Goal: Task Accomplishment & Management: Manage account settings

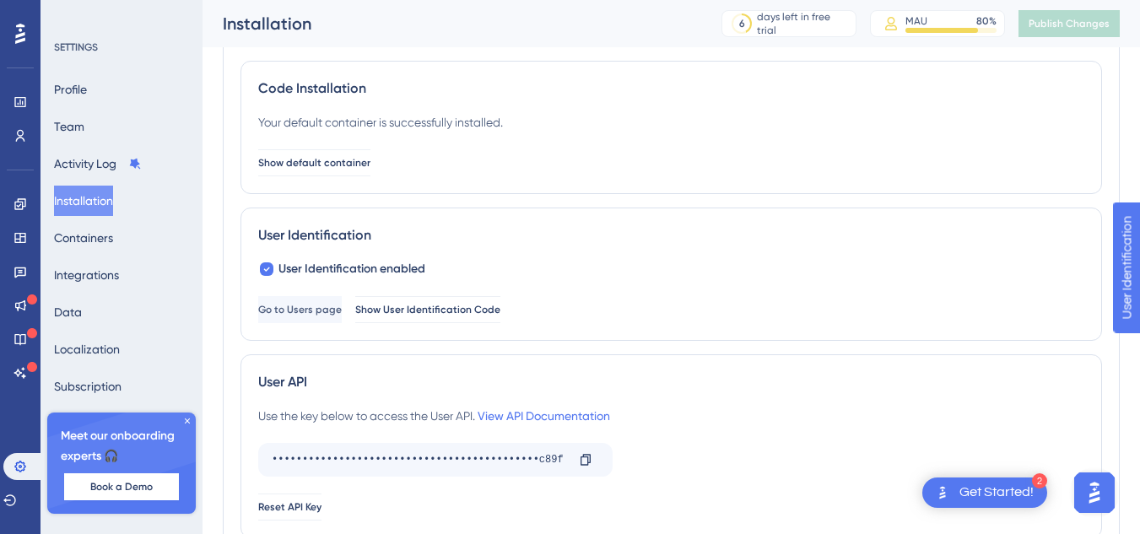
scroll to position [92, 0]
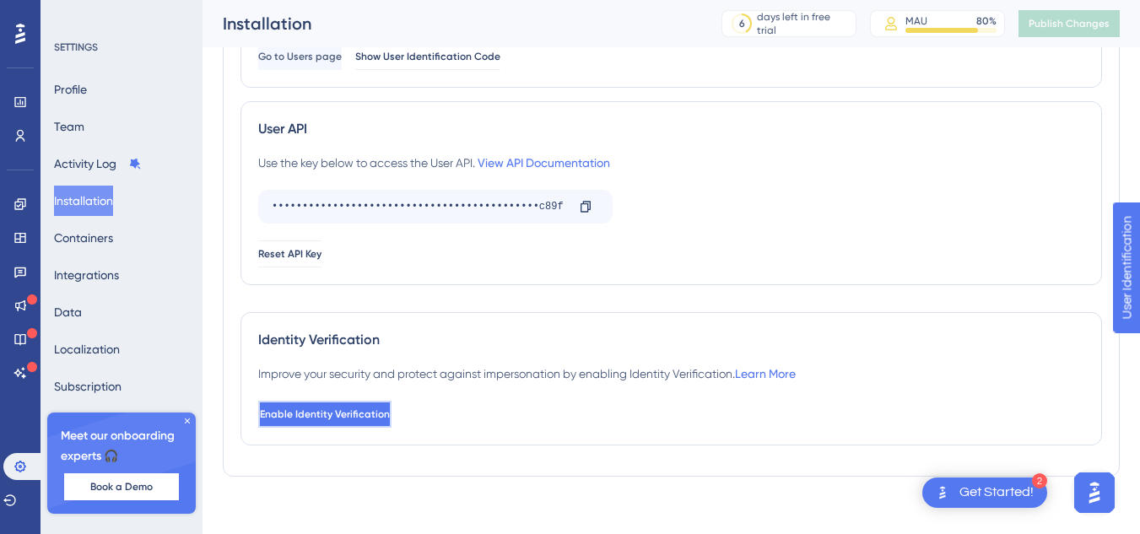
click at [333, 415] on span "Enable Identity Verification" at bounding box center [325, 415] width 130 height 14
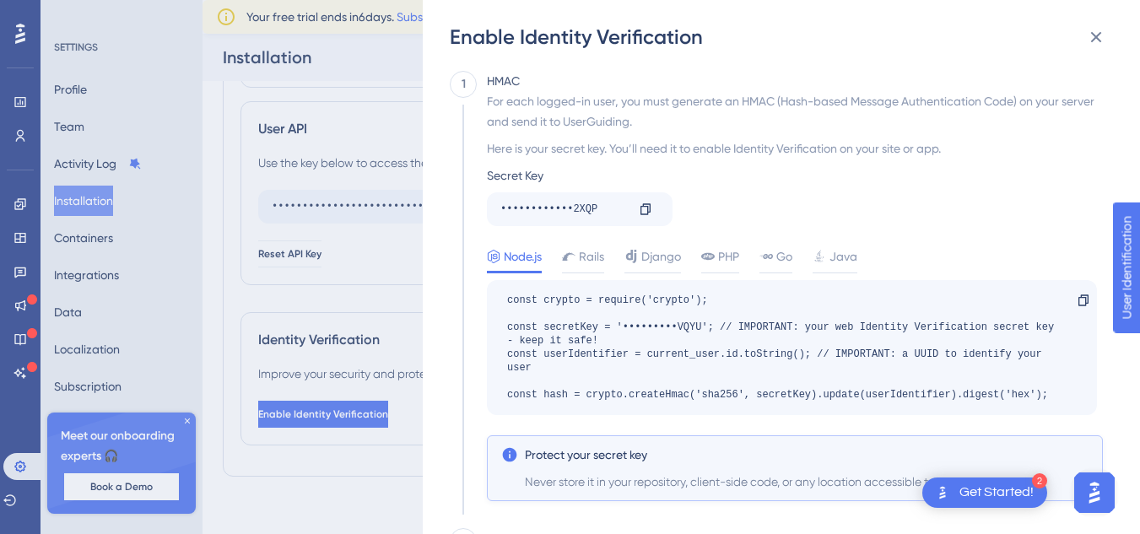
scroll to position [302, 0]
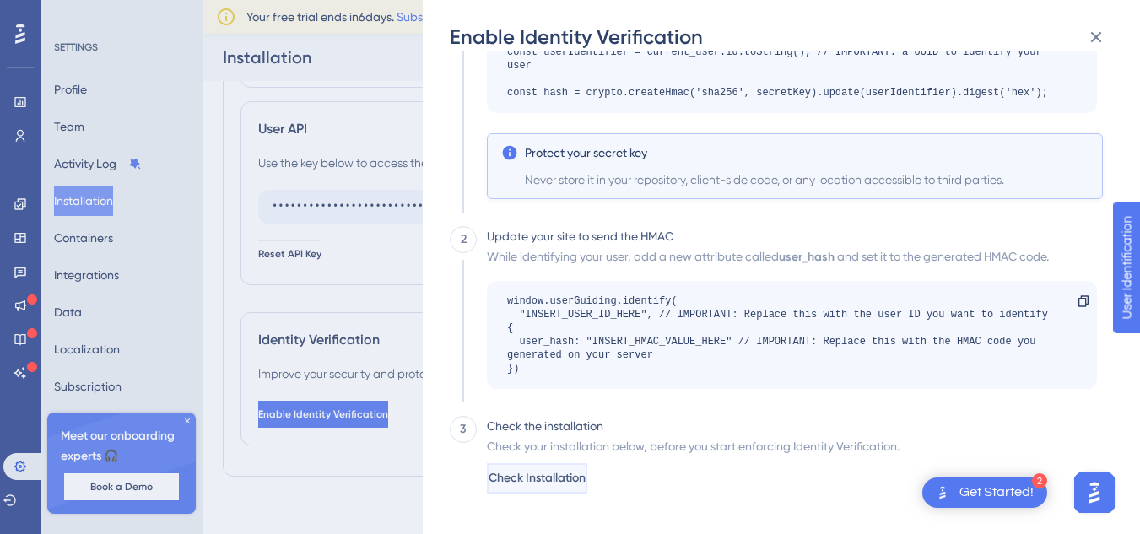
click at [588, 485] on button "Check Installation" at bounding box center [537, 478] width 100 height 30
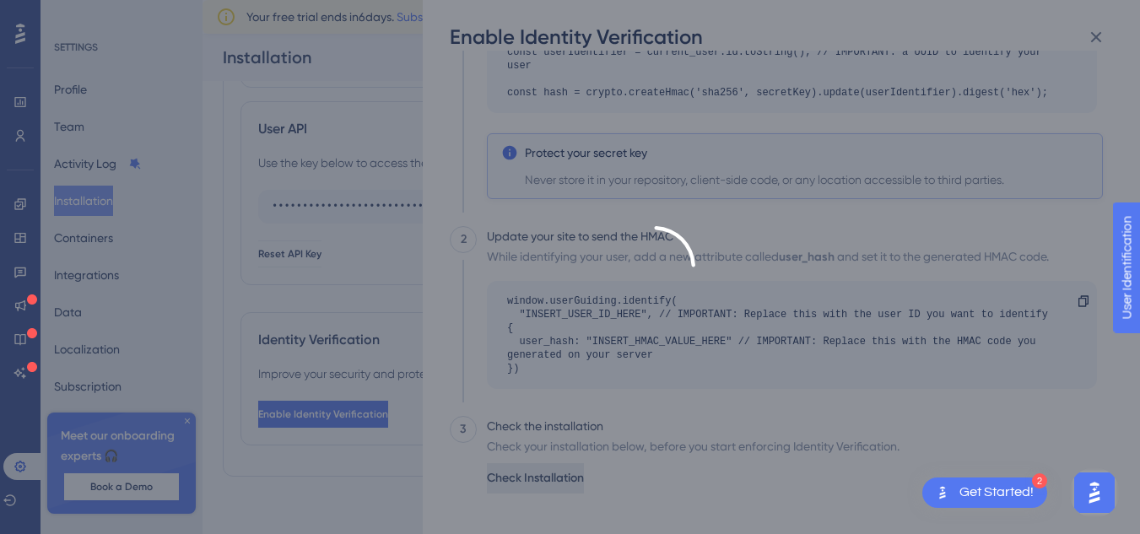
scroll to position [0, 0]
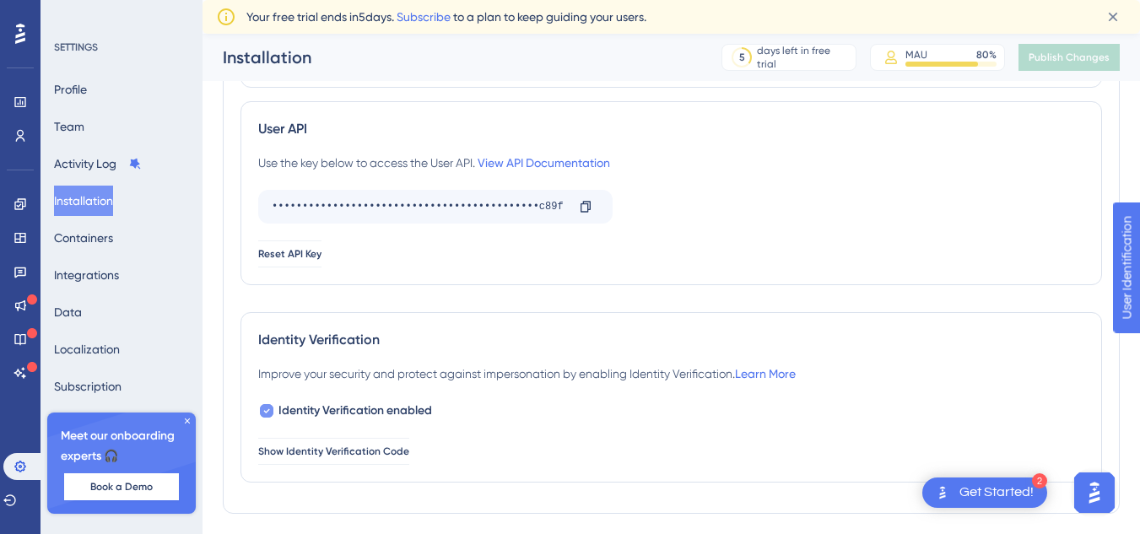
click at [265, 412] on icon at bounding box center [267, 411] width 6 height 4
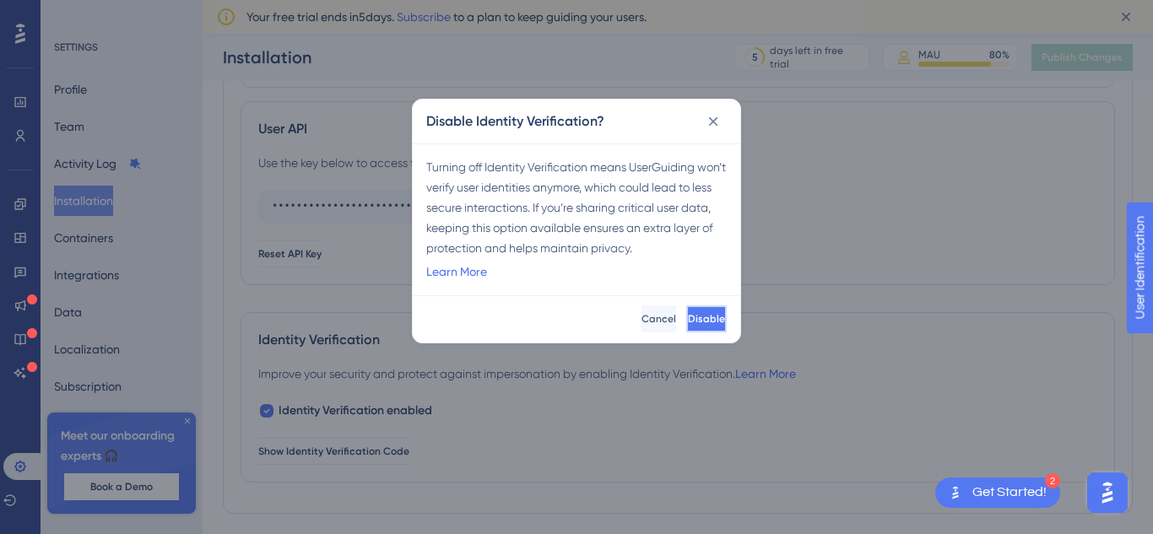
click at [688, 313] on span "Disable" at bounding box center [706, 319] width 37 height 14
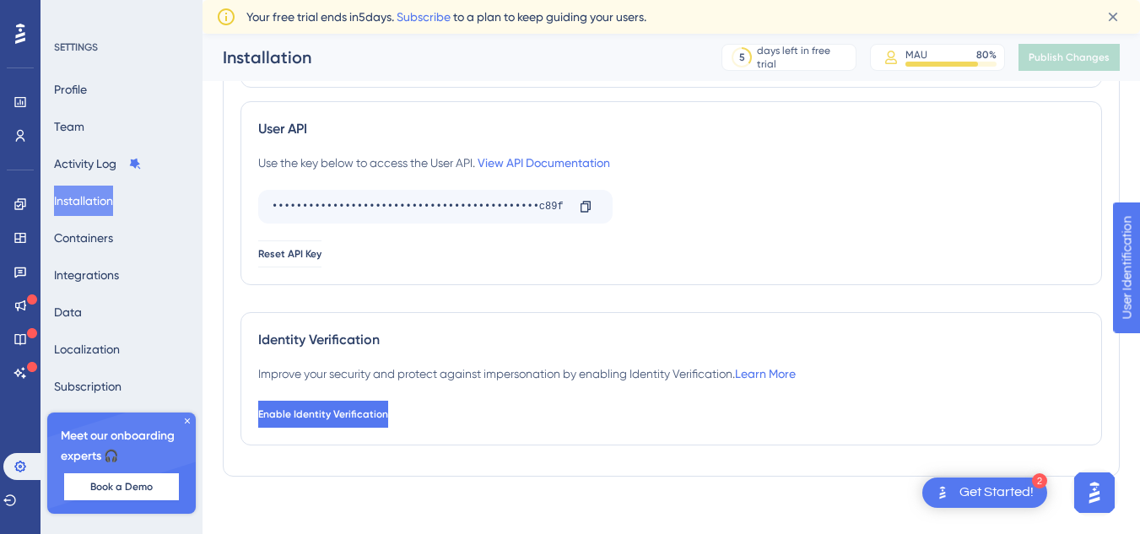
click at [780, 184] on div "Use the key below to access the User API. View API Documentation ••••••••••••••…" at bounding box center [671, 210] width 826 height 115
click at [373, 425] on button "Enable Identity Verification" at bounding box center [324, 414] width 133 height 27
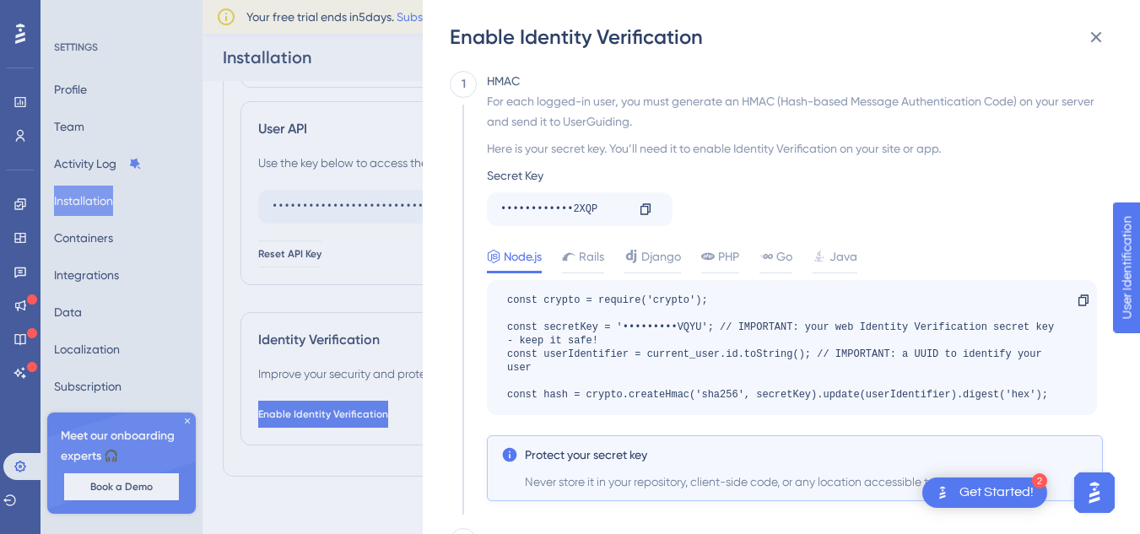
scroll to position [302, 0]
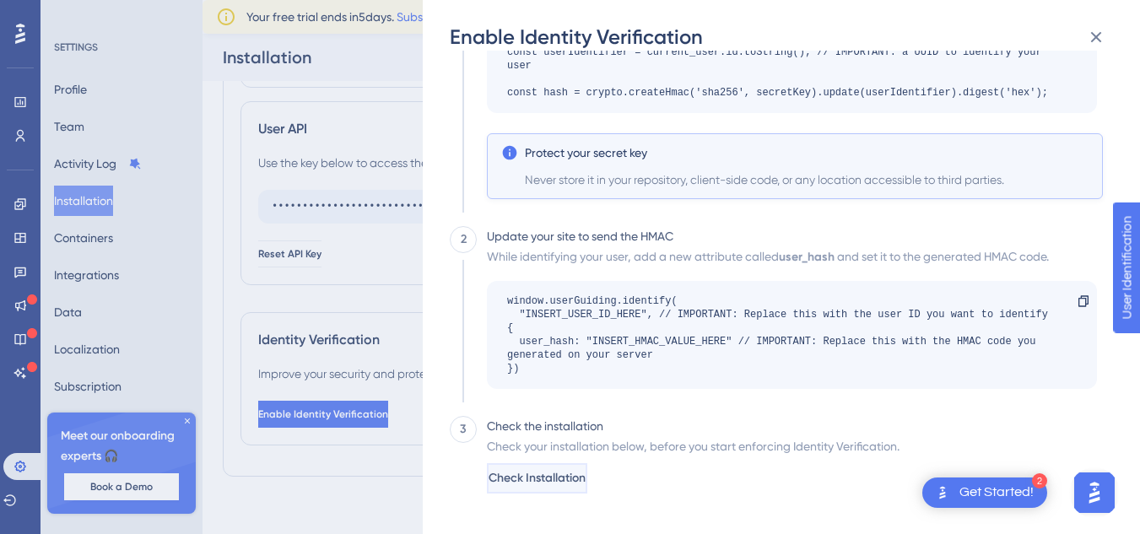
click at [586, 485] on span "Check Installation" at bounding box center [537, 479] width 97 height 20
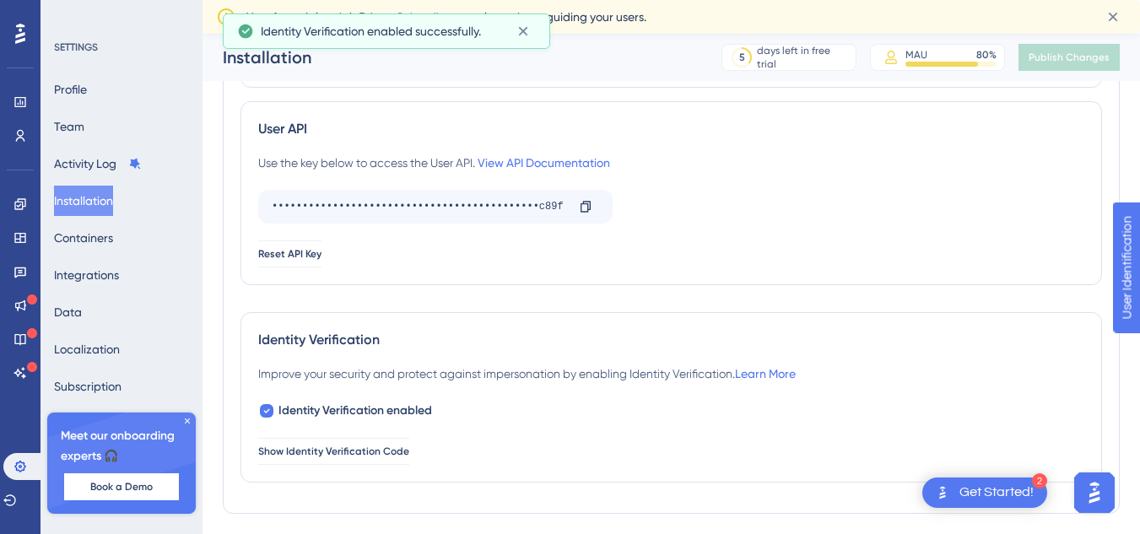
scroll to position [393, 0]
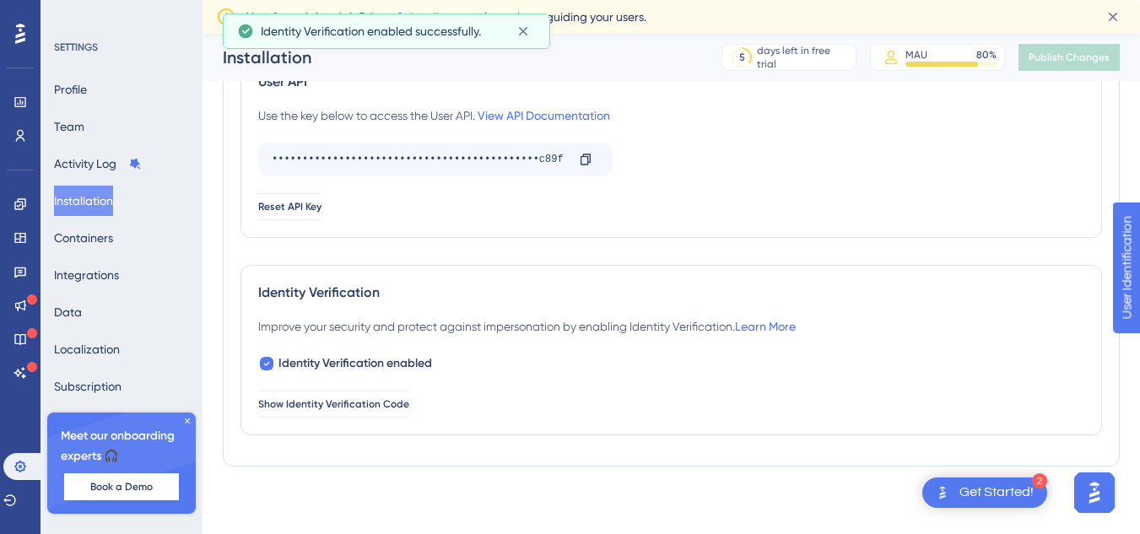
click at [513, 236] on div "User API Use the key below to access the User API. View API Documentation •••••…" at bounding box center [672, 146] width 862 height 184
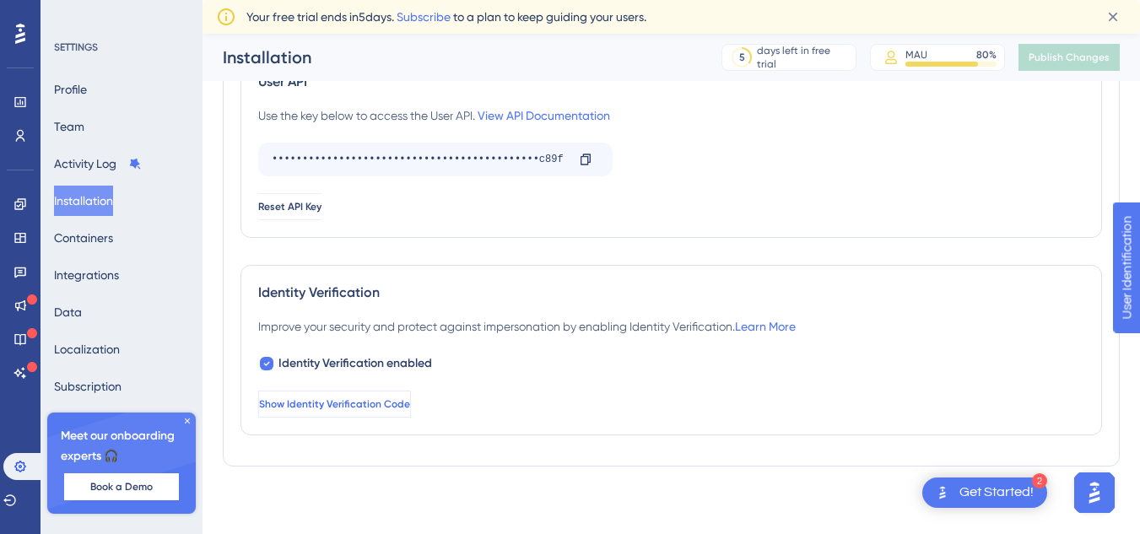
click at [382, 395] on button "Show Identity Verification Code" at bounding box center [334, 404] width 153 height 27
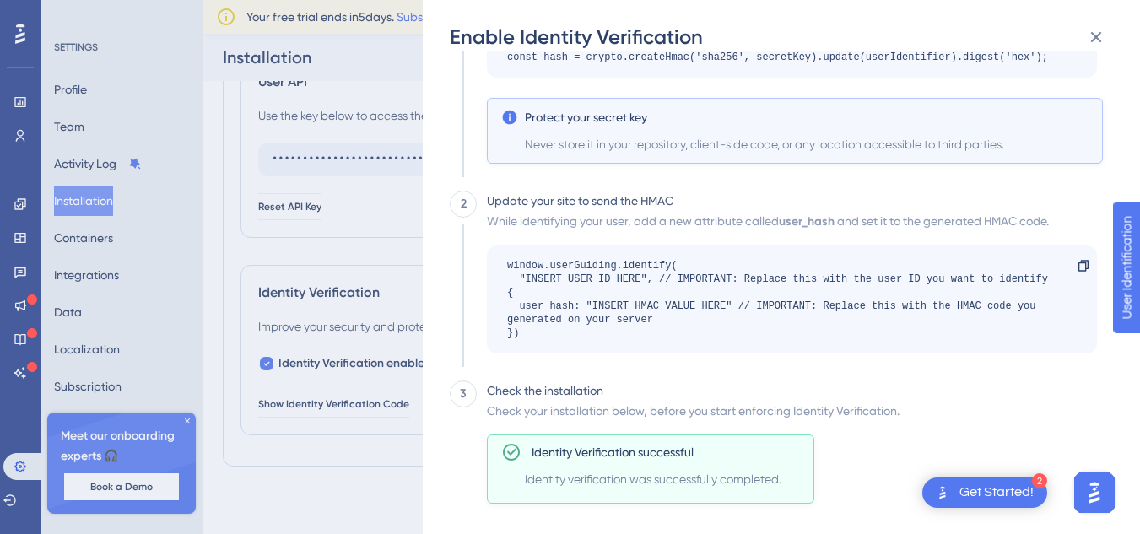
scroll to position [348, 0]
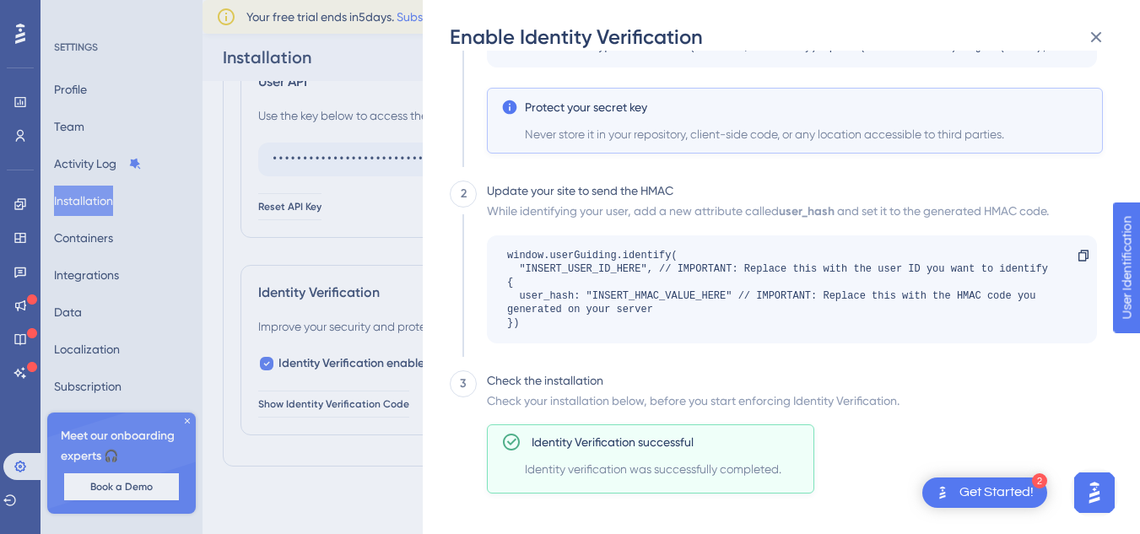
click at [339, 453] on div "Enable Identity Verification 1 HMAC For each logged-in user, you must generate …" at bounding box center [570, 267] width 1140 height 534
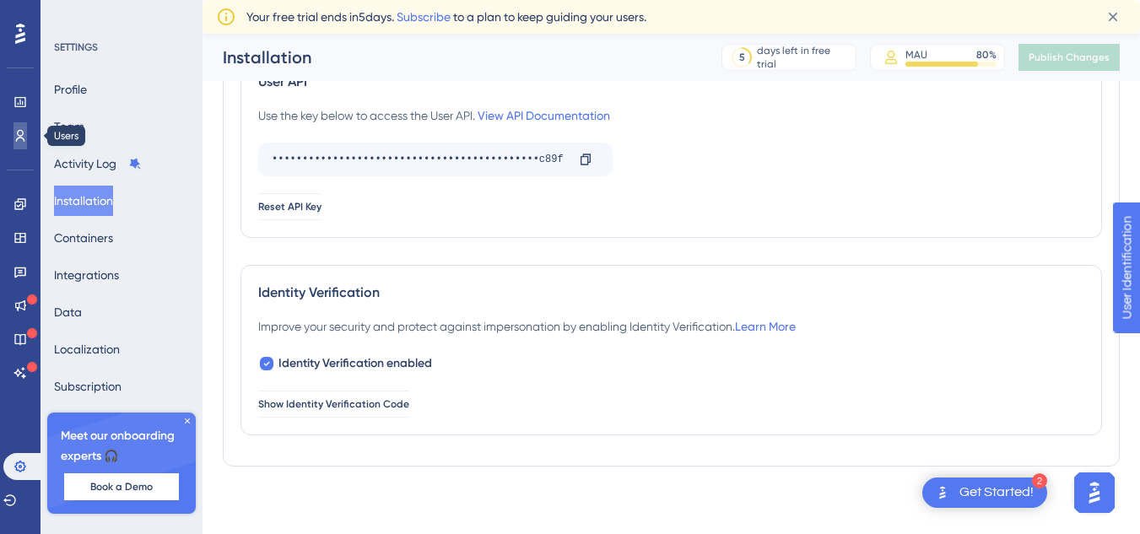
click at [19, 138] on icon at bounding box center [20, 136] width 9 height 12
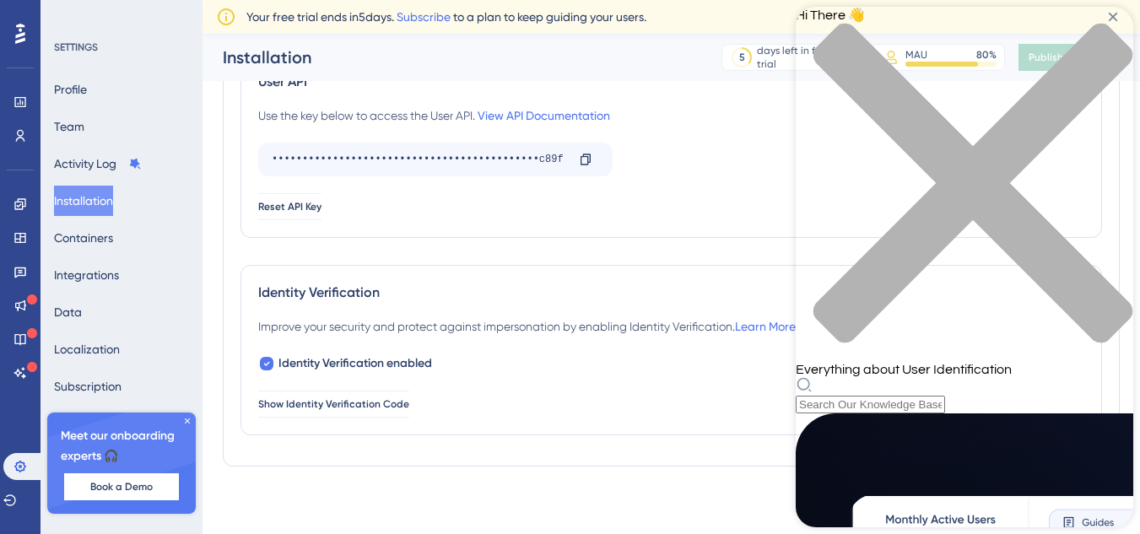
click at [1107, 30] on icon "close resource center" at bounding box center [965, 192] width 338 height 338
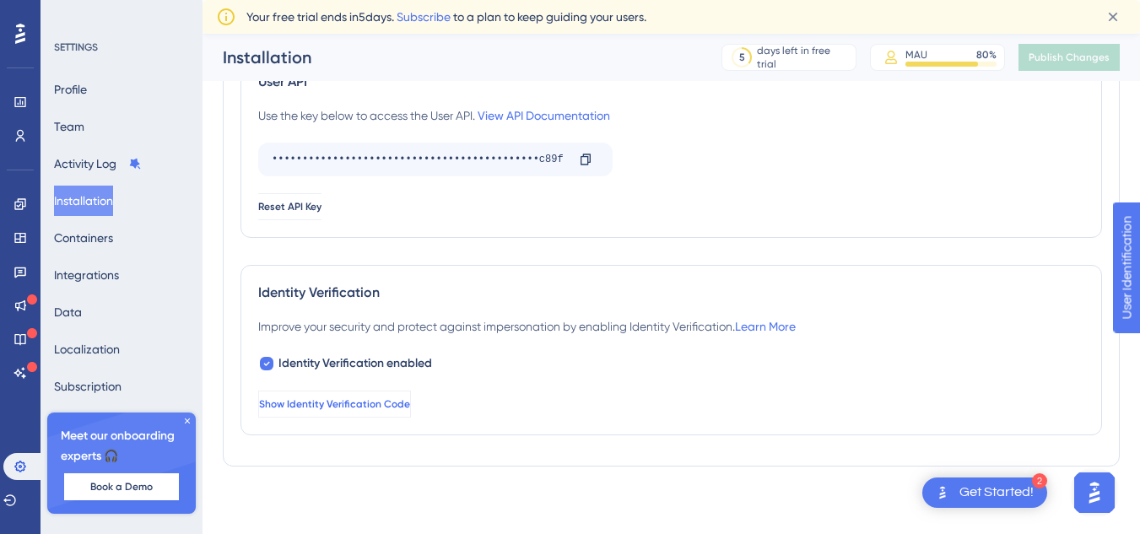
click at [406, 397] on button "Show Identity Verification Code" at bounding box center [334, 404] width 153 height 27
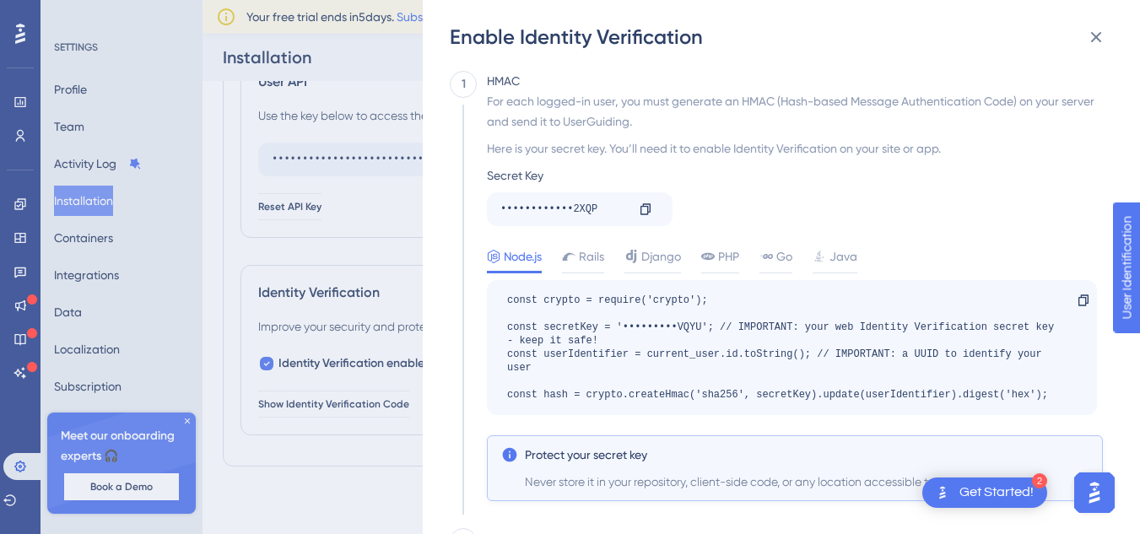
scroll to position [348, 0]
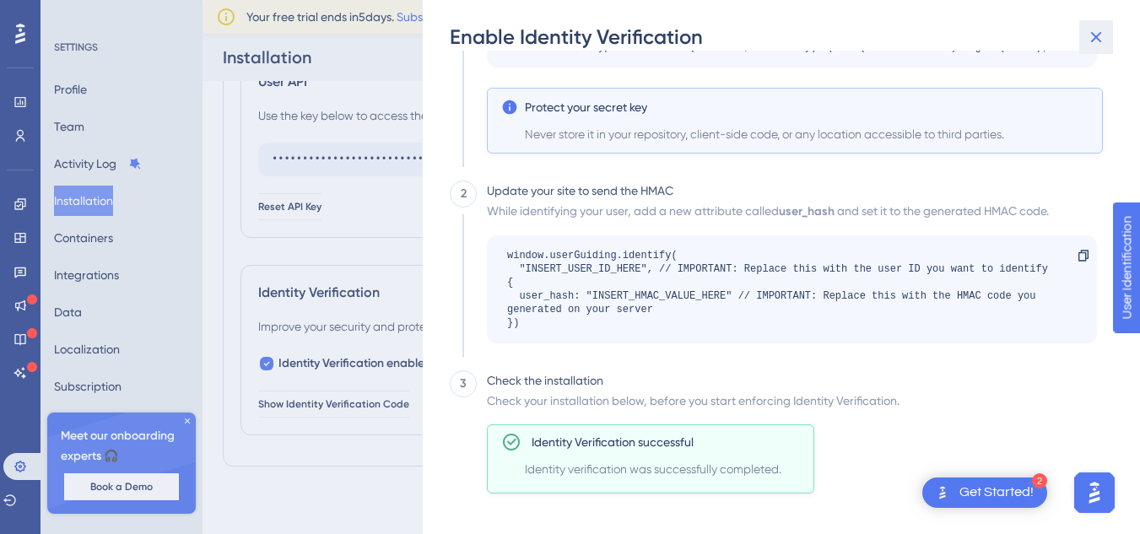
click at [1098, 38] on icon at bounding box center [1097, 37] width 11 height 11
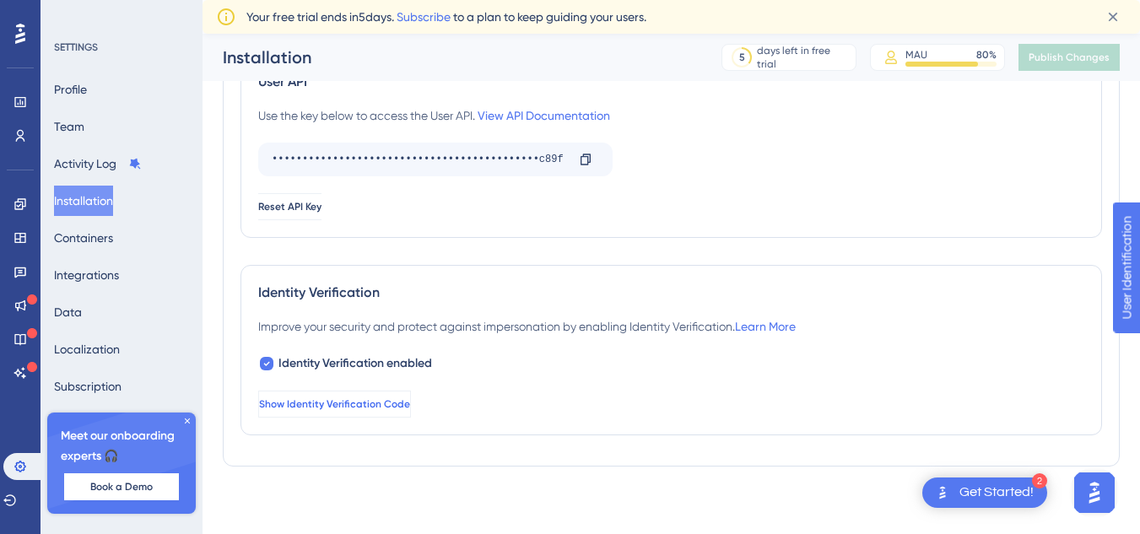
click at [377, 409] on span "Show Identity Verification Code" at bounding box center [334, 405] width 151 height 14
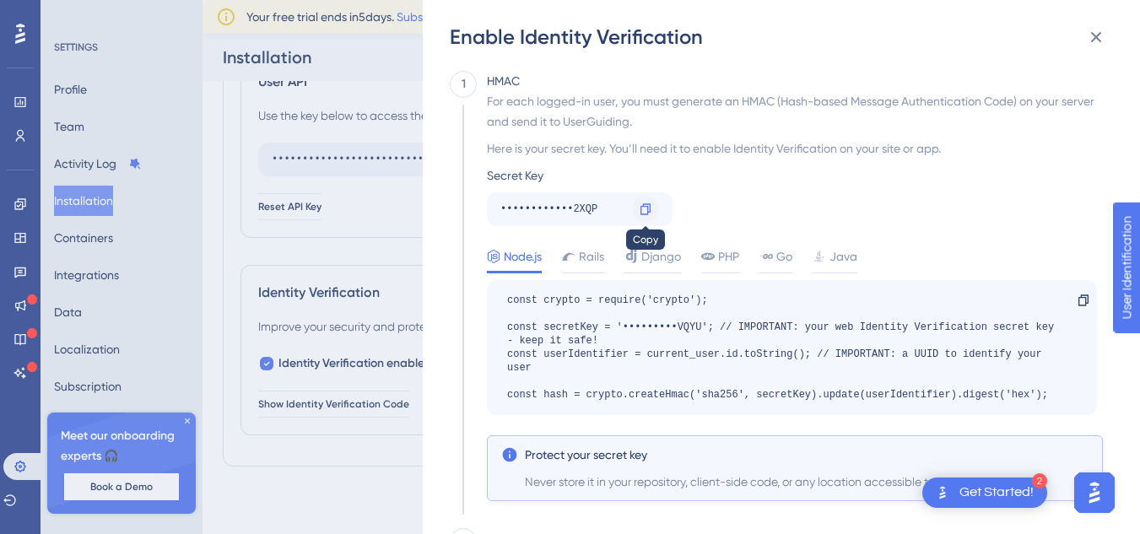
click at [646, 214] on icon at bounding box center [646, 210] width 14 height 14
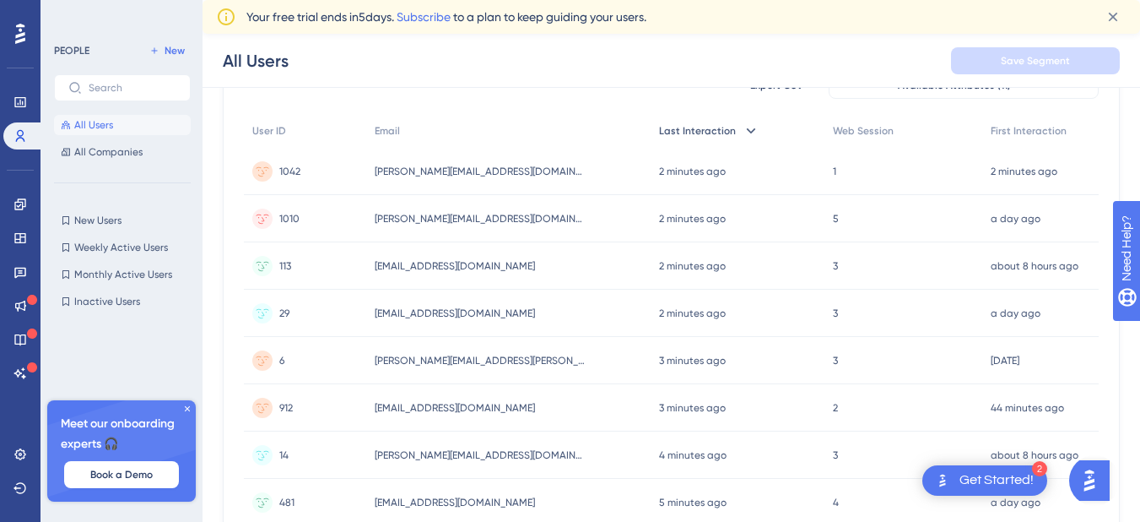
scroll to position [253, 0]
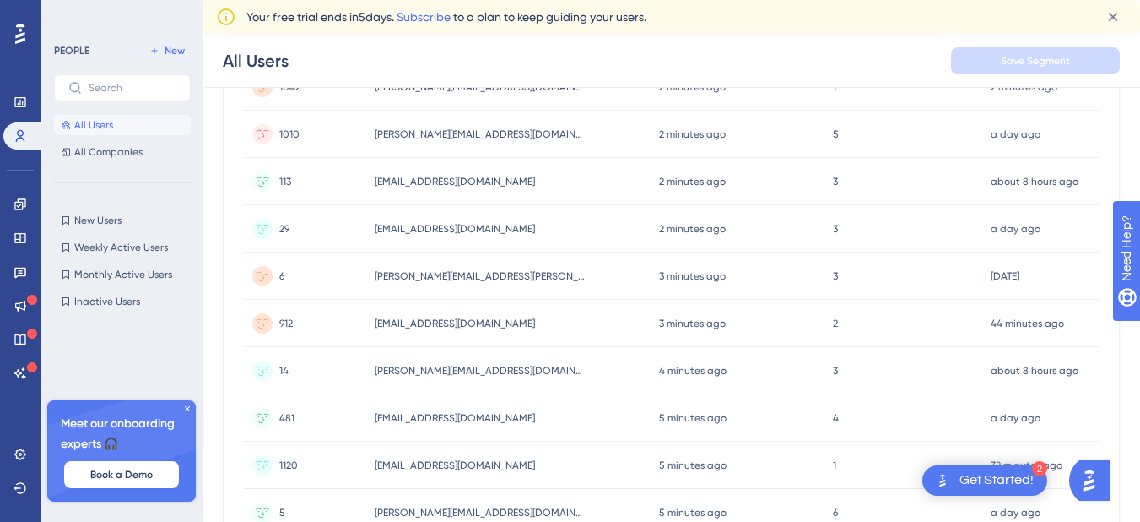
click at [544, 278] on span "[PERSON_NAME][EMAIL_ADDRESS][PERSON_NAME][DOMAIN_NAME]" at bounding box center [480, 276] width 211 height 14
